Goal: Navigation & Orientation: Find specific page/section

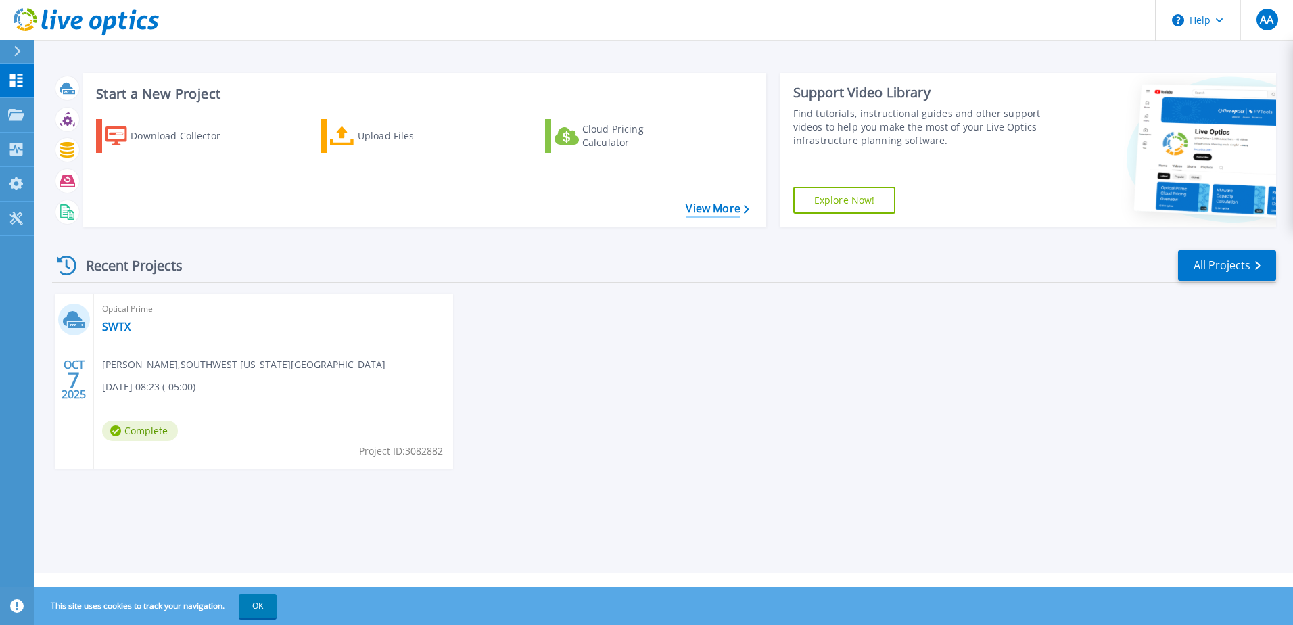
click at [734, 208] on link "View More" at bounding box center [717, 208] width 63 height 13
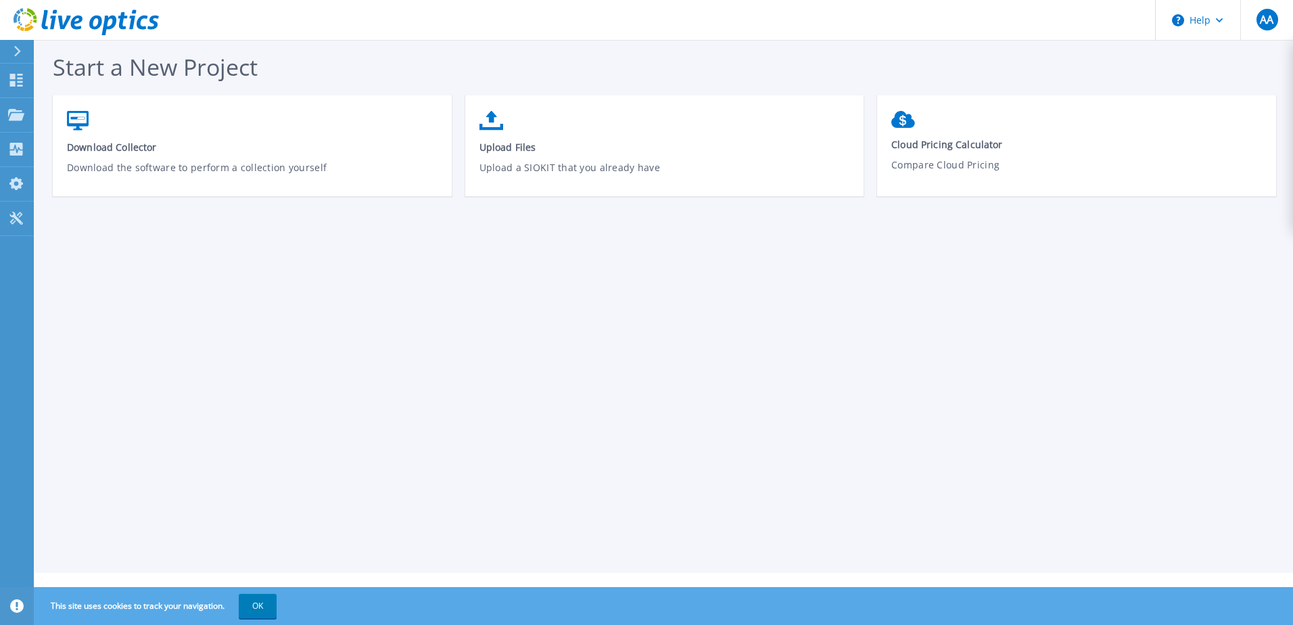
click at [62, 17] on icon at bounding box center [64, 23] width 13 height 14
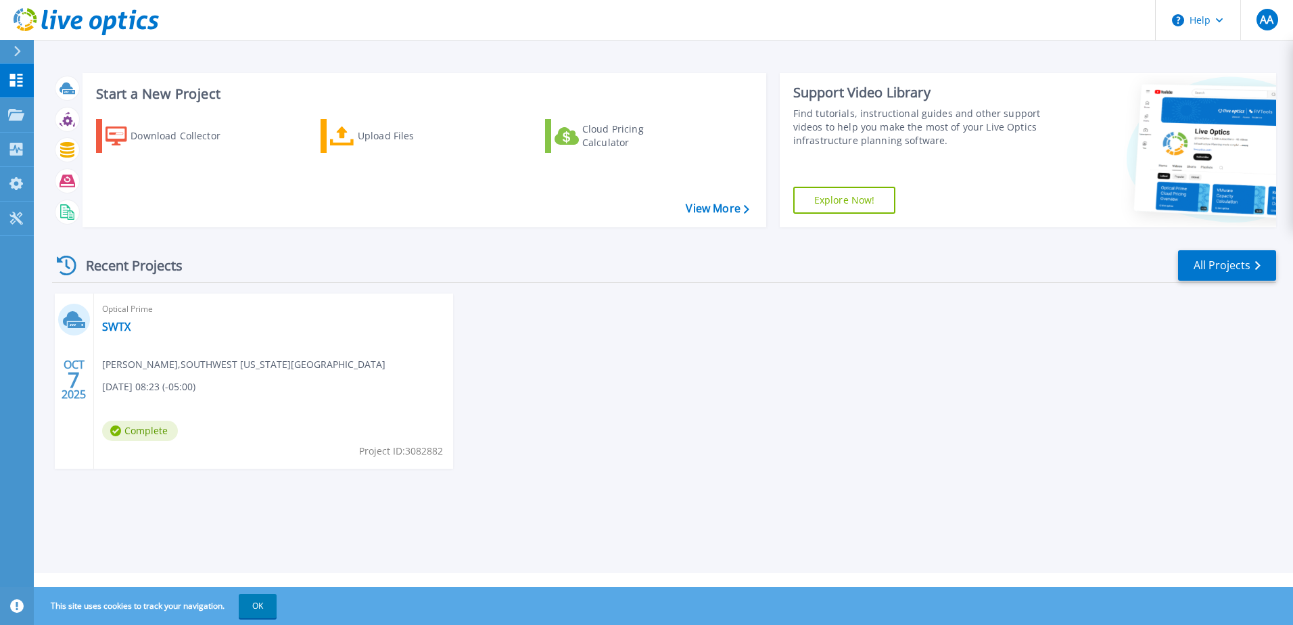
click at [71, 320] on icon at bounding box center [73, 318] width 20 height 15
click at [165, 360] on span "Adan Alaniz , SOUTHWEST TEXAS JUNIOR COLLEGE" at bounding box center [243, 364] width 283 height 15
click at [377, 448] on span "Project ID: 3082882" at bounding box center [401, 451] width 84 height 15
click at [316, 406] on div "Optical Prime SWTX Adan Alaniz , SOUTHWEST TEXAS JUNIOR COLLEGE 10/07/2025, 08:…" at bounding box center [273, 380] width 359 height 175
click at [13, 113] on icon at bounding box center [16, 114] width 16 height 11
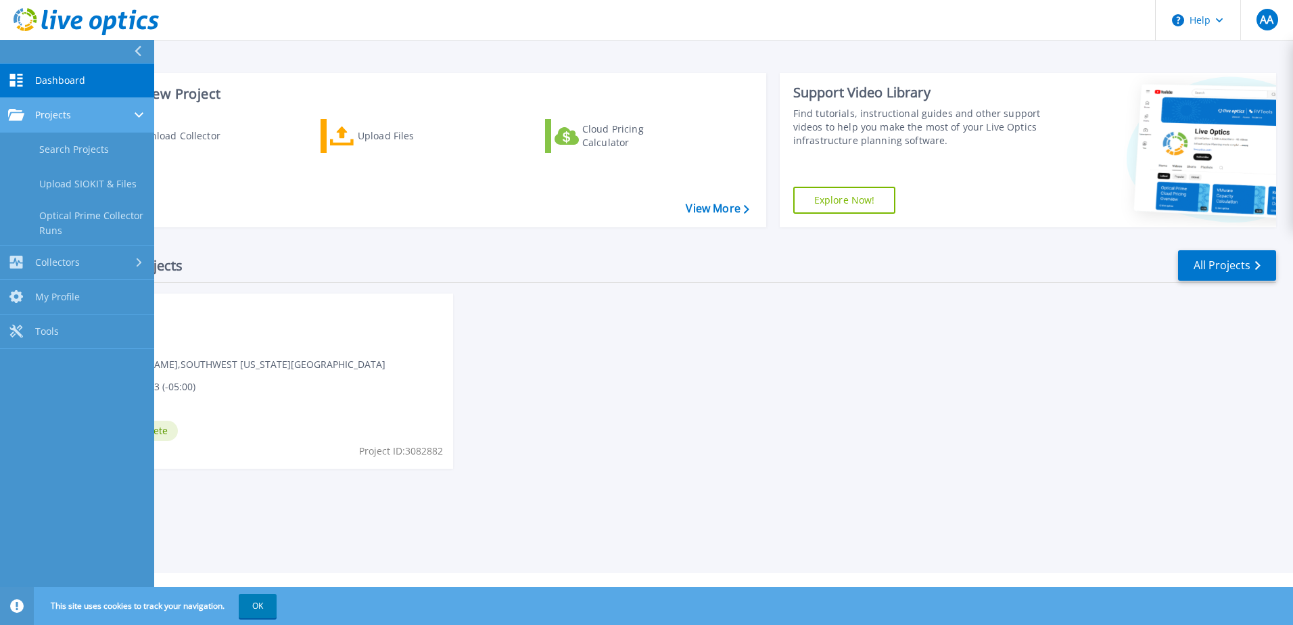
click at [77, 118] on div "Projects" at bounding box center [77, 115] width 138 height 12
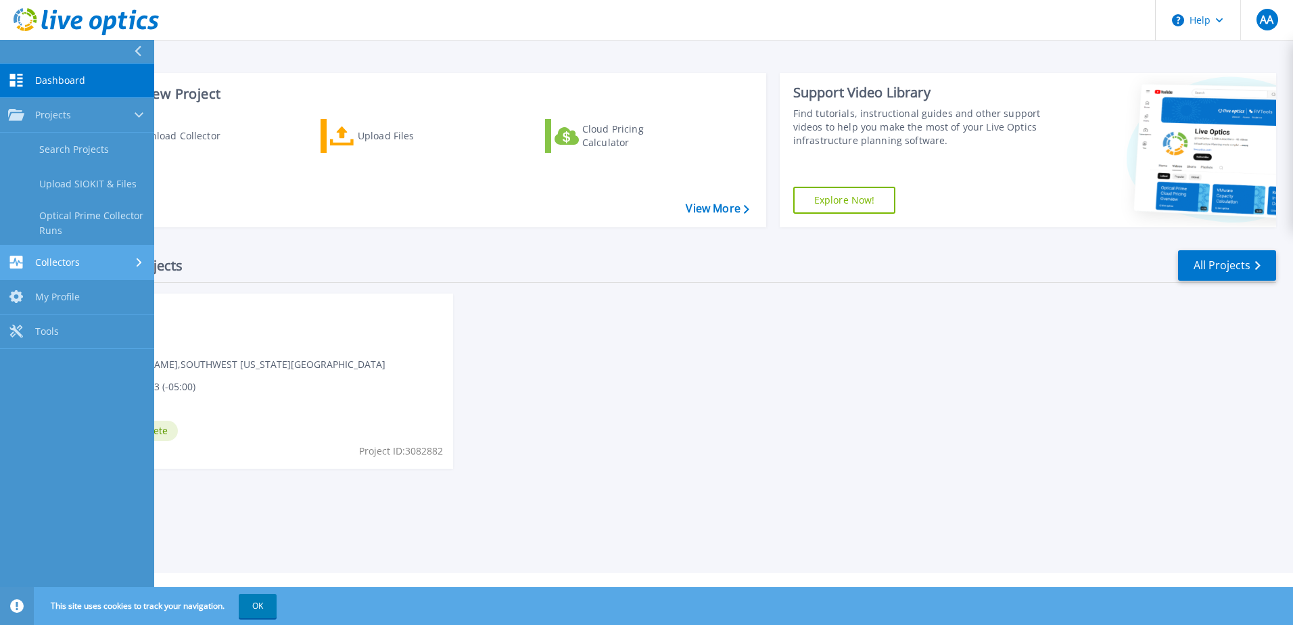
click at [66, 256] on span "Collectors" at bounding box center [57, 262] width 45 height 12
click at [800, 438] on div "OCT 7 2025 Optical Prime SWTX Adan Alaniz , SOUTHWEST TEXAS JUNIOR COLLEGE 10/0…" at bounding box center [658, 394] width 1235 height 202
